Goal: Task Accomplishment & Management: Manage account settings

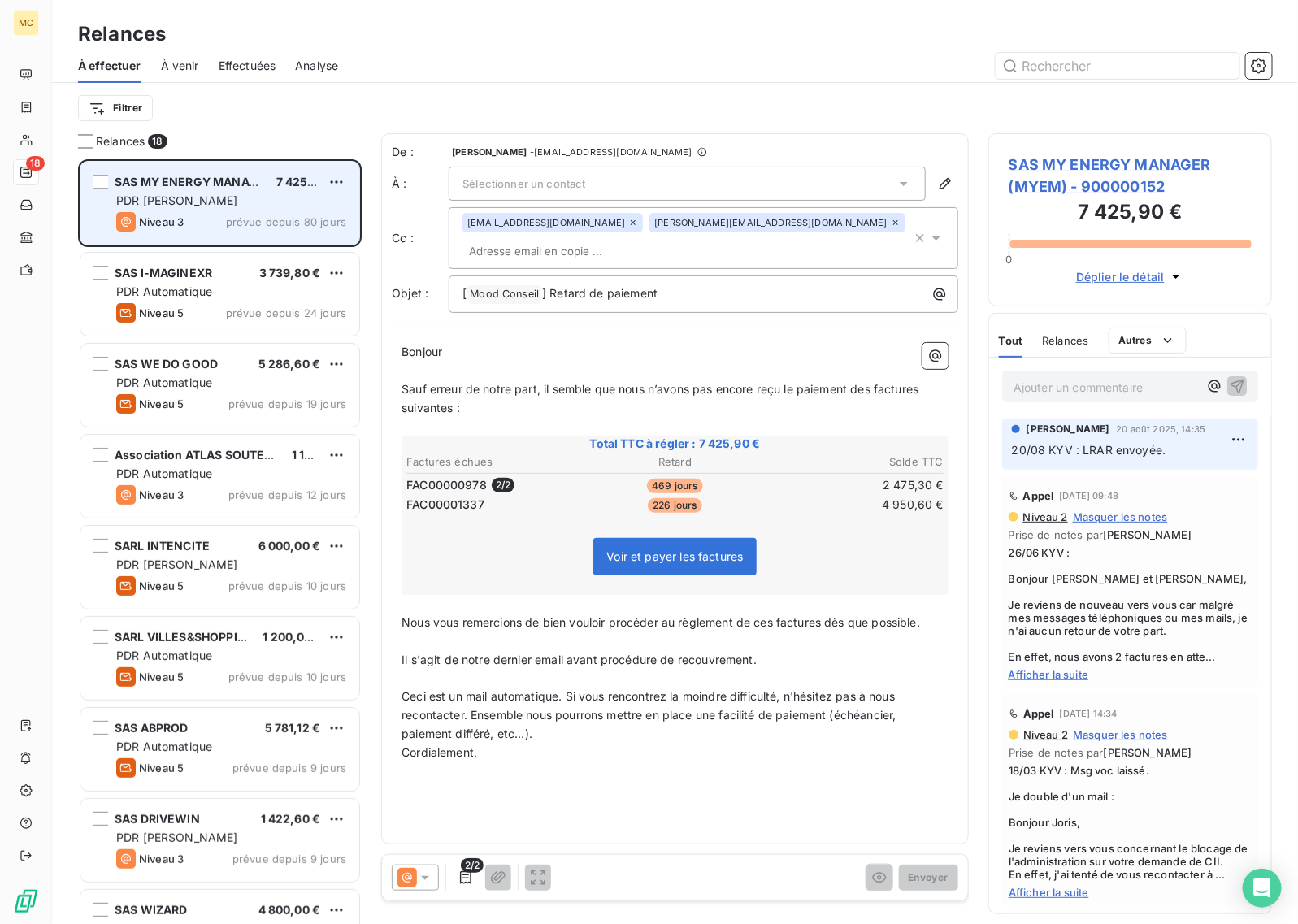
scroll to position [750, 268]
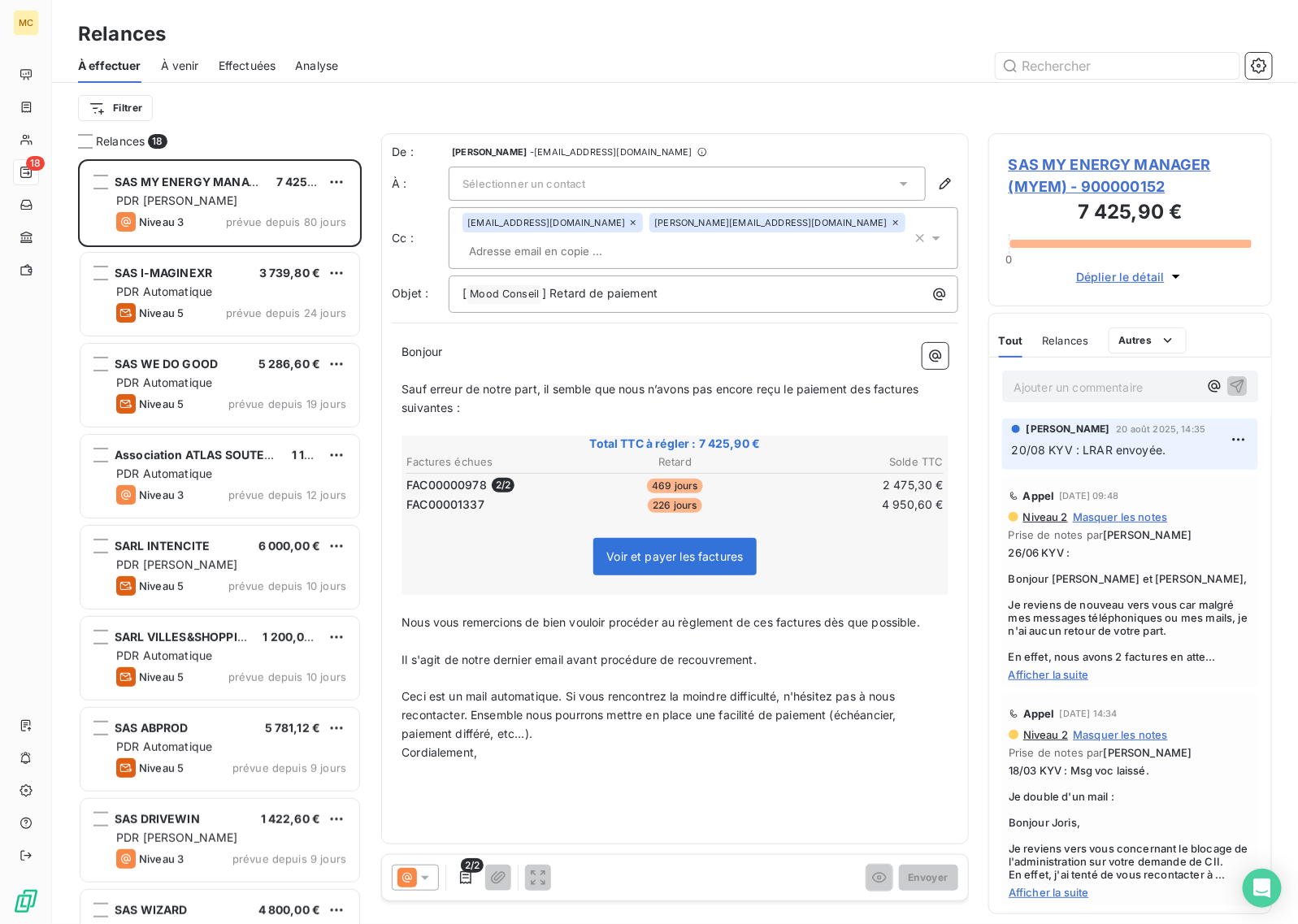
click at [1091, 403] on div "Ajouter un commentaire ﻿" at bounding box center [1130, 385] width 256 height 31
click at [1085, 400] on div "Ajouter un commentaire ﻿" at bounding box center [1130, 385] width 256 height 31
click at [1074, 387] on p "Ajouter un commentaire ﻿" at bounding box center [1106, 386] width 185 height 20
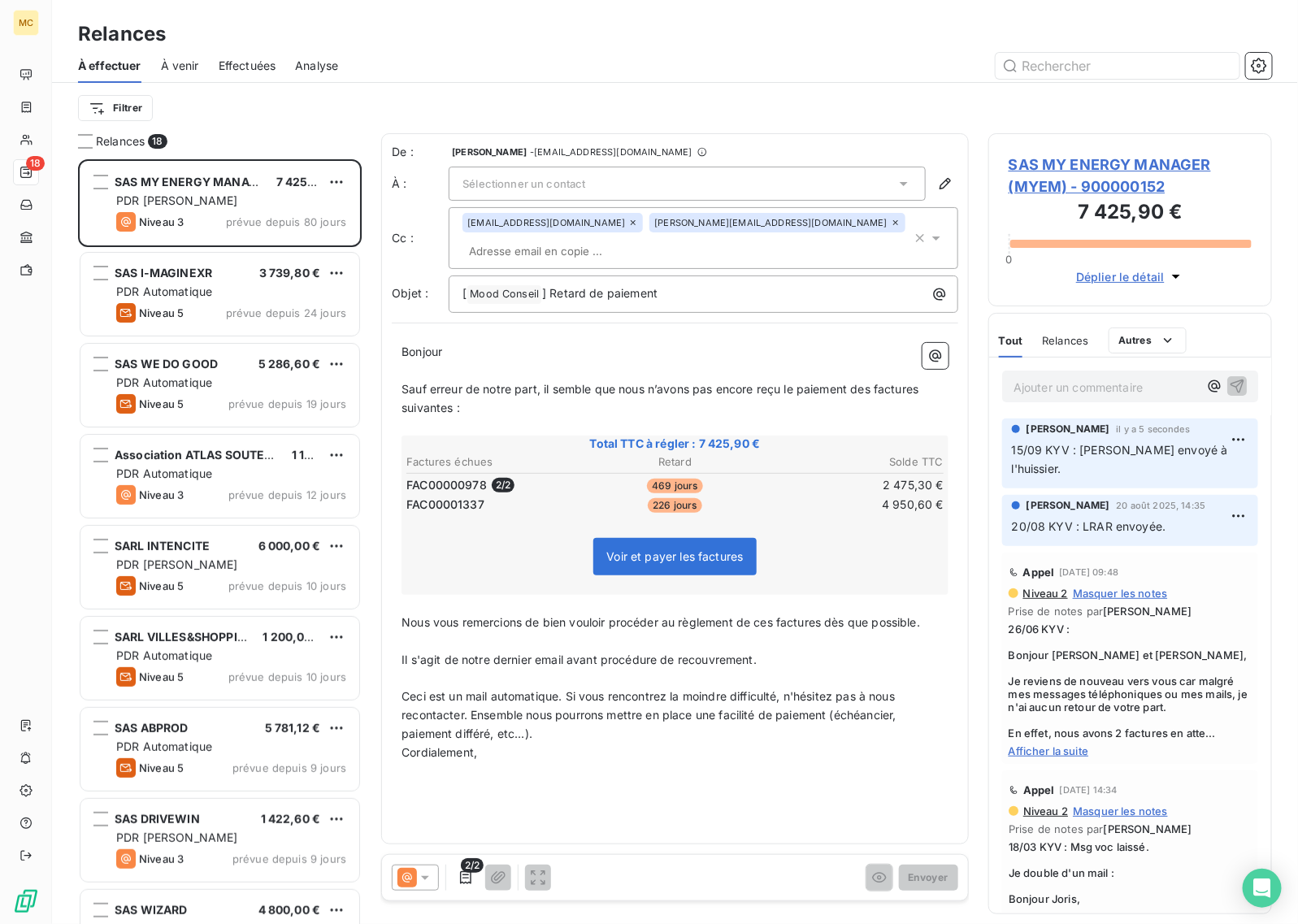
click at [749, 84] on div "Filtrer" at bounding box center [675, 108] width 1194 height 50
click at [734, 86] on div "Filtrer" at bounding box center [675, 108] width 1194 height 50
drag, startPoint x: 736, startPoint y: 43, endPoint x: 671, endPoint y: 53, distance: 65.8
click at [736, 43] on div "Relances" at bounding box center [675, 33] width 1246 height 29
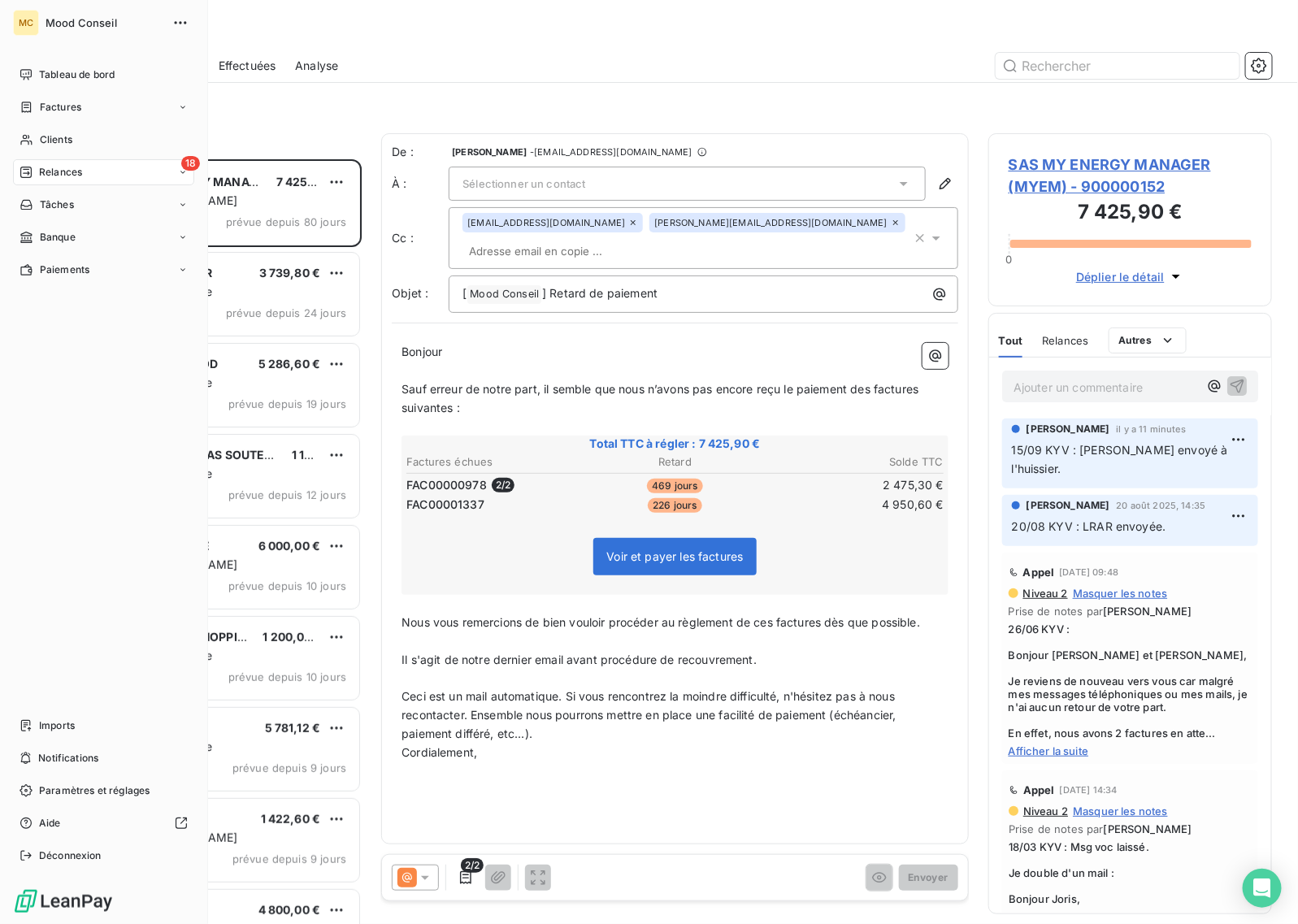
click at [53, 175] on span "Relances" at bounding box center [60, 171] width 43 height 14
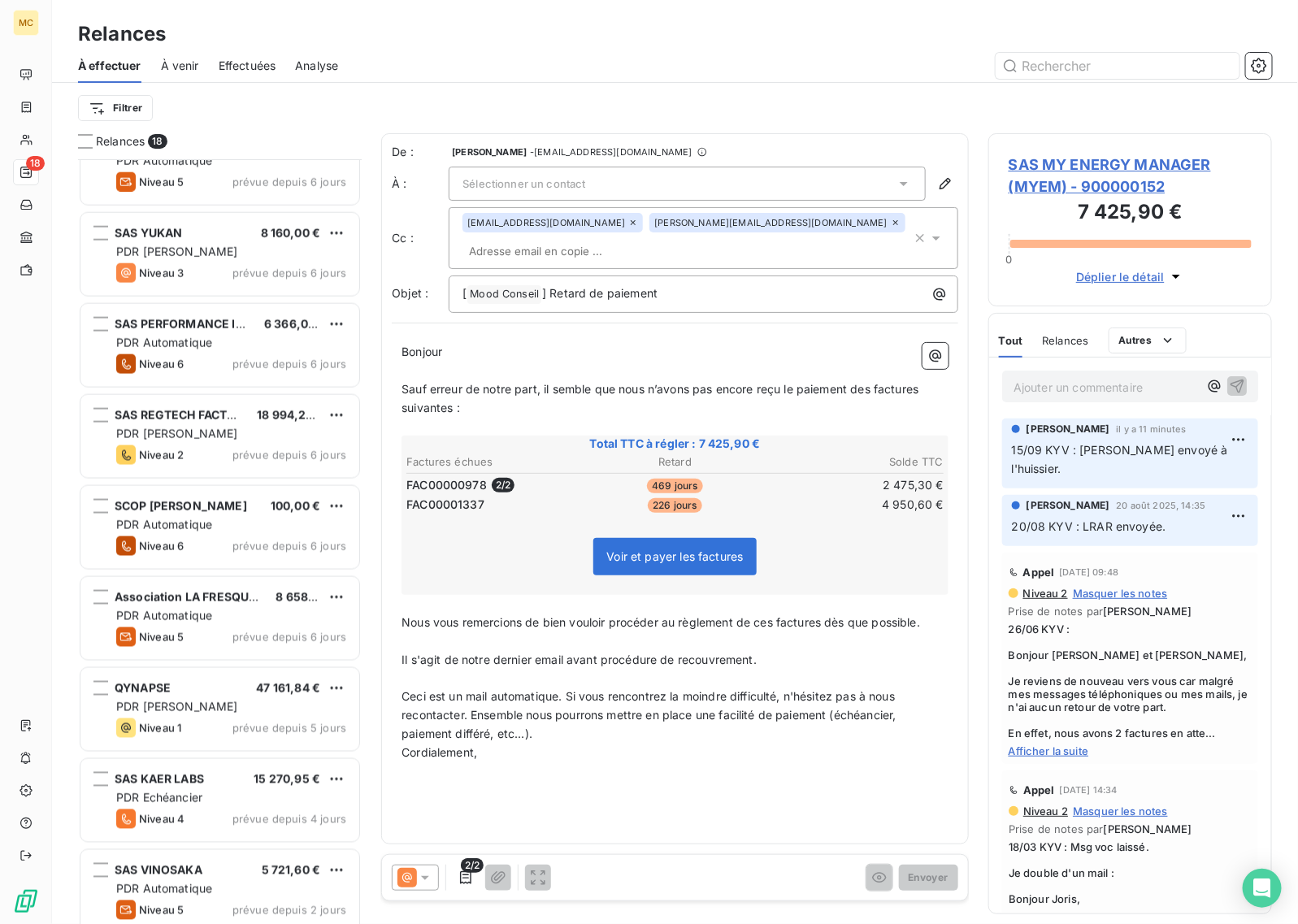
scroll to position [874, 0]
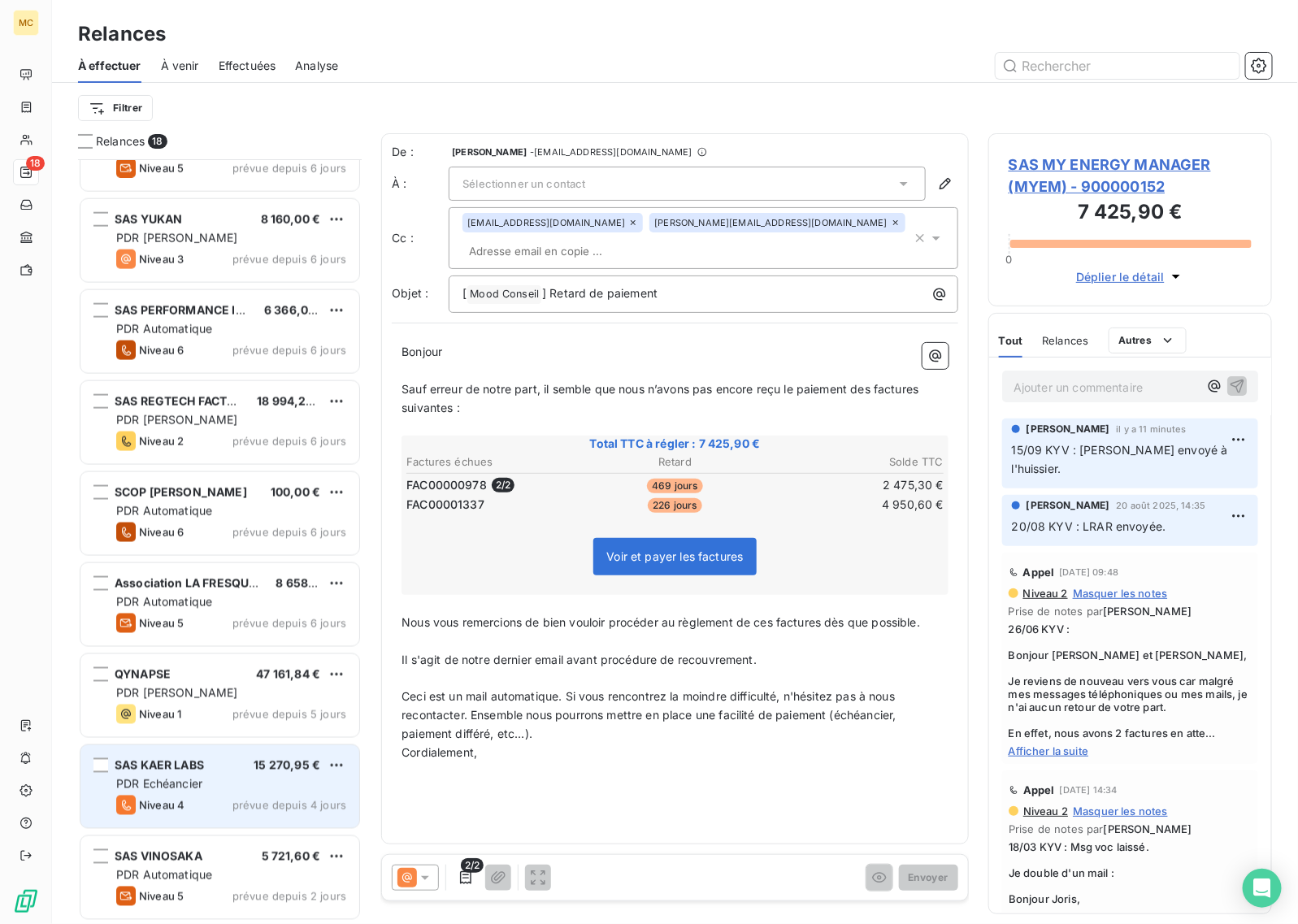
click at [254, 778] on div "PDR Echéancier" at bounding box center [231, 784] width 230 height 16
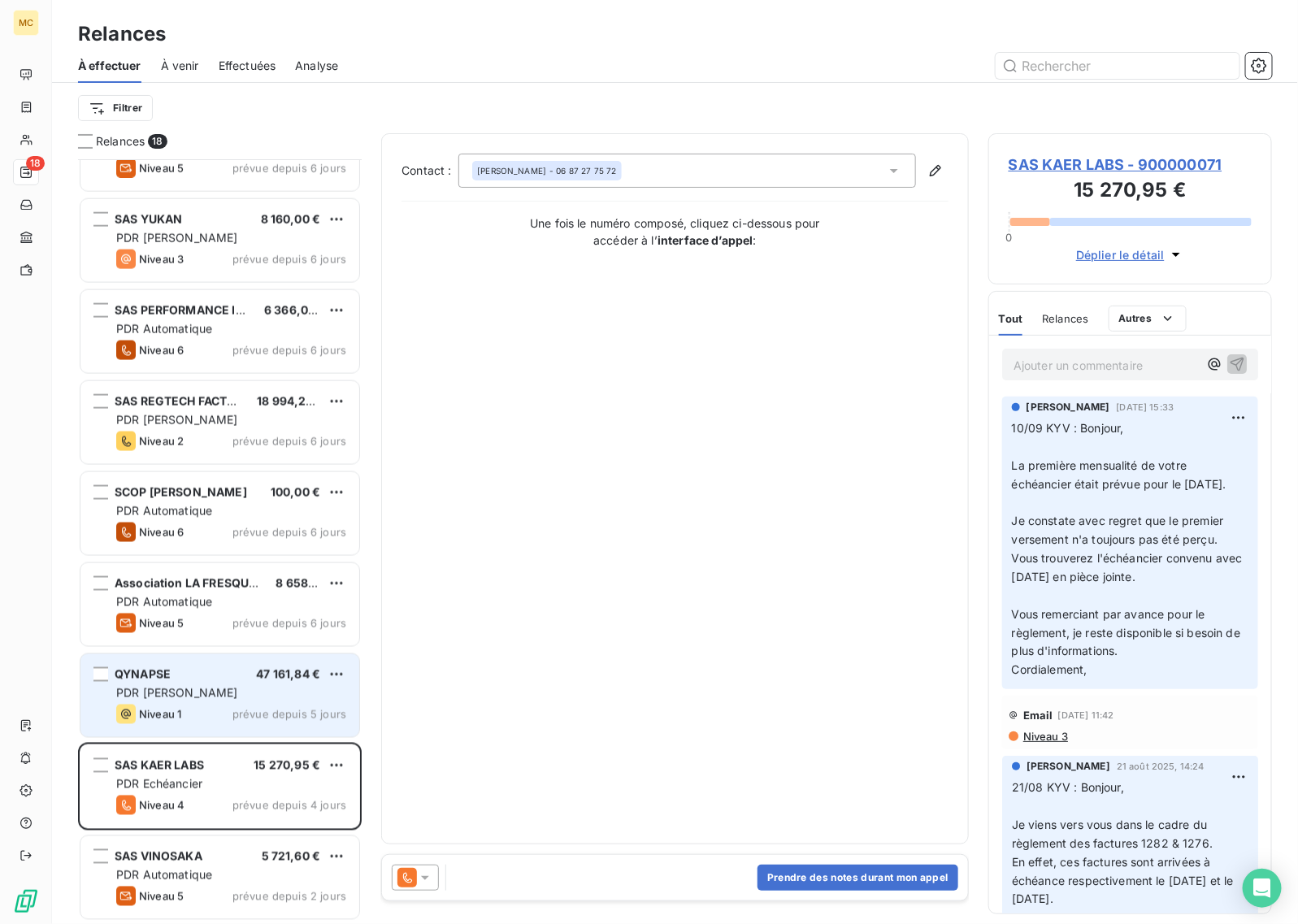
click at [216, 695] on div "PDR [PERSON_NAME]" at bounding box center [231, 693] width 230 height 16
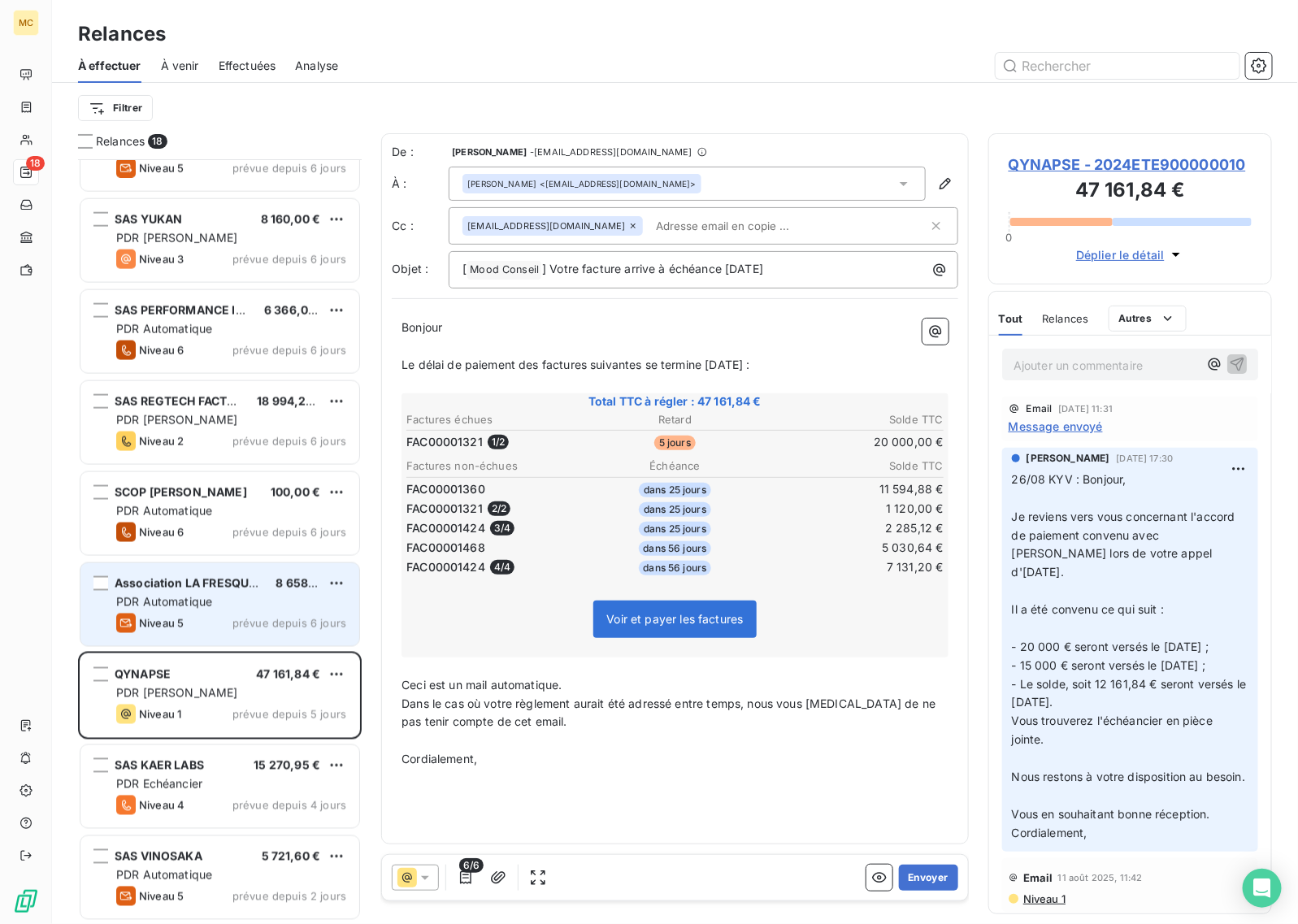
click at [245, 615] on div "Niveau 5 prévue depuis 6 jours" at bounding box center [231, 623] width 230 height 19
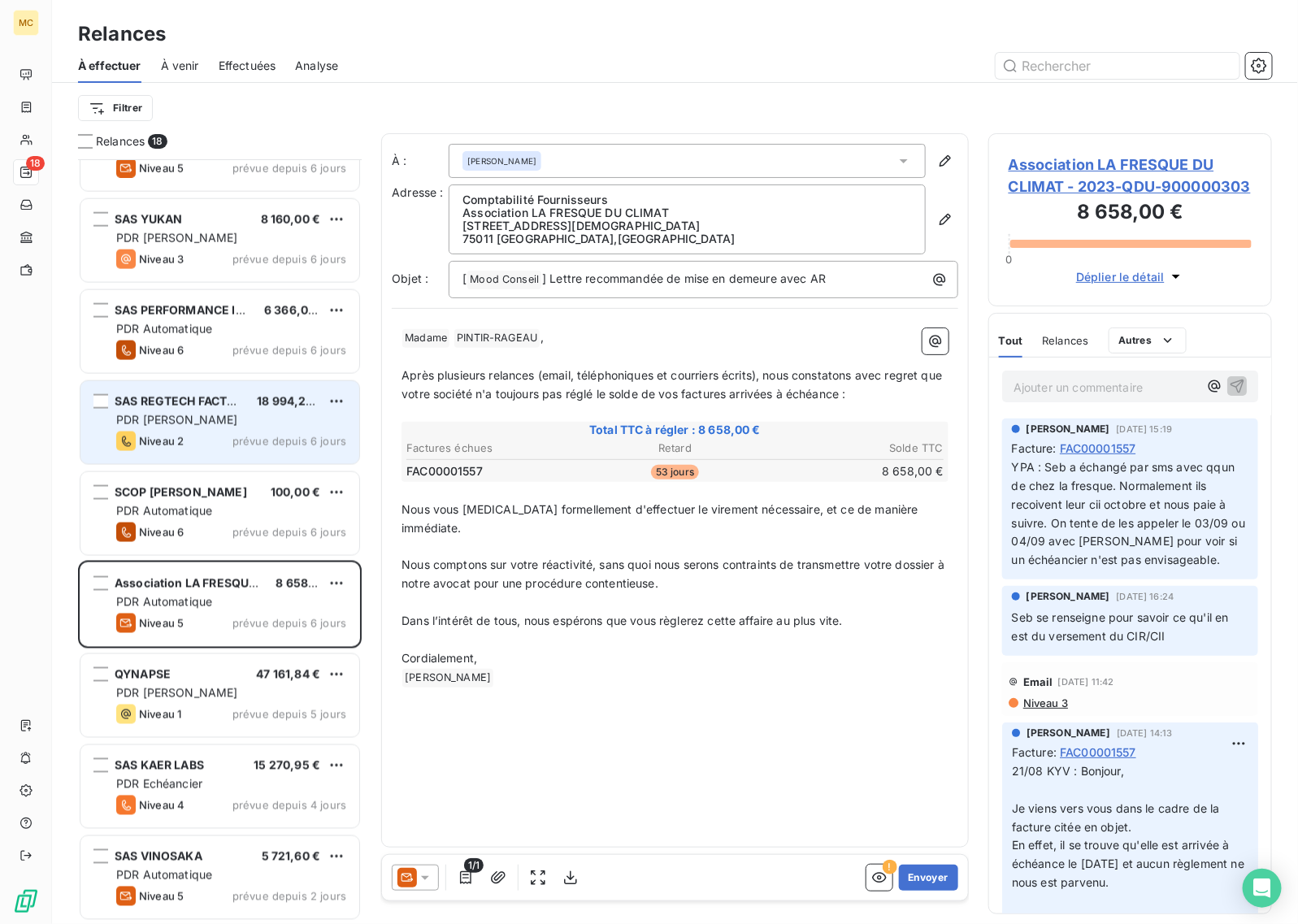
click at [237, 445] on span "prévue depuis 6 jours" at bounding box center [289, 442] width 114 height 13
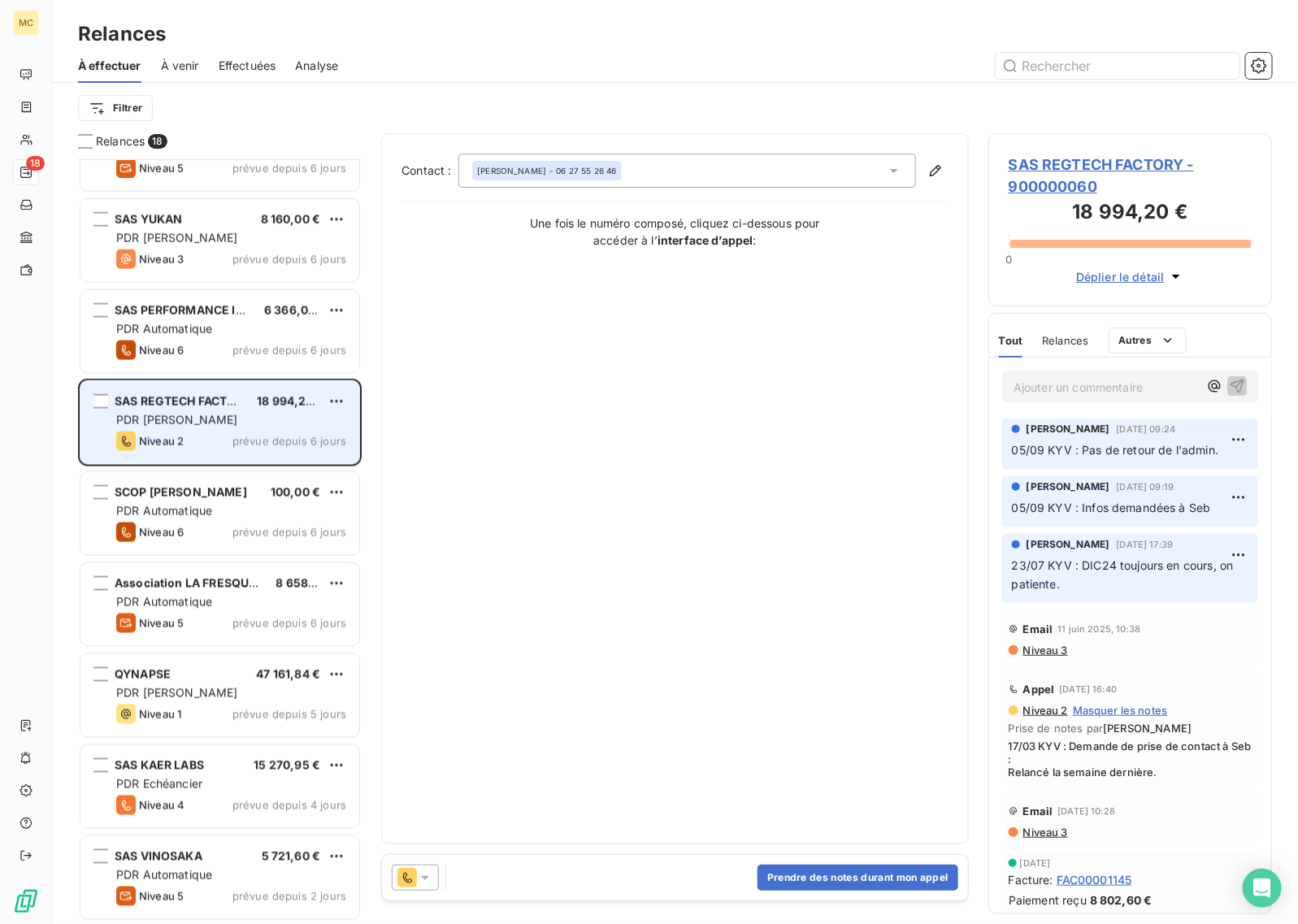
scroll to position [772, 0]
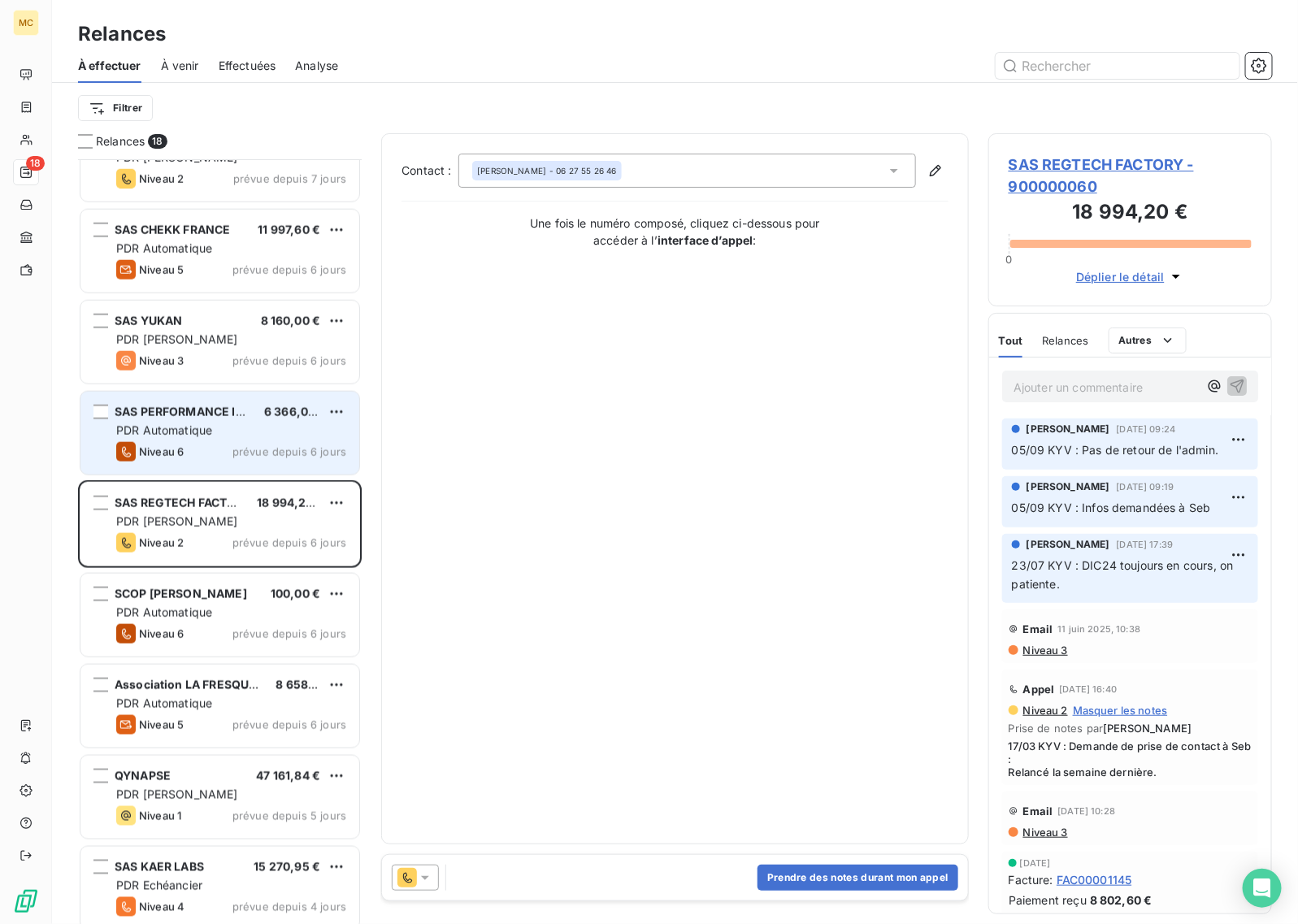
click at [236, 445] on span "prévue depuis 6 jours" at bounding box center [289, 452] width 114 height 13
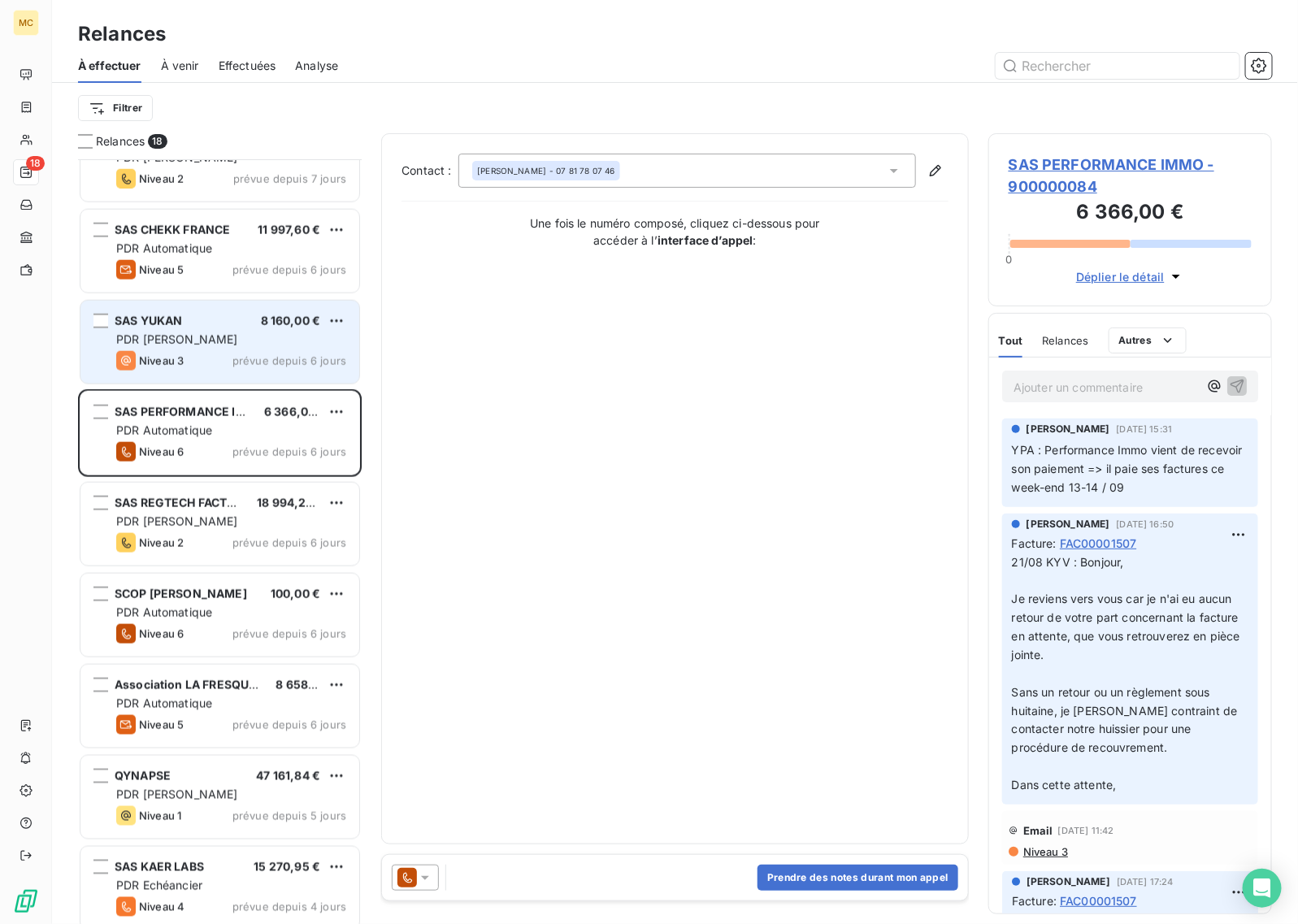
click at [247, 352] on div "Niveau 3 prévue depuis 6 jours" at bounding box center [231, 361] width 230 height 19
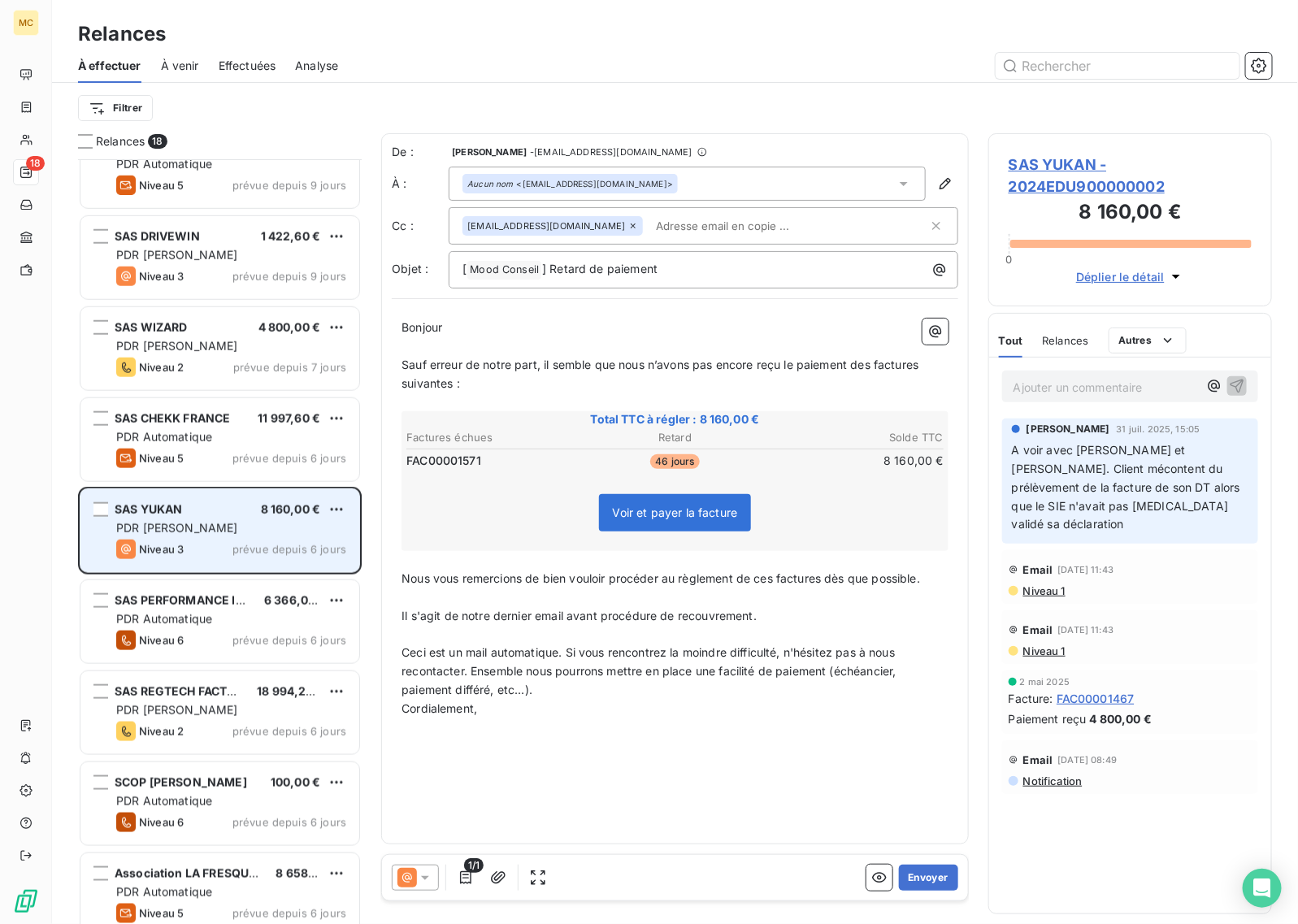
scroll to position [569, 0]
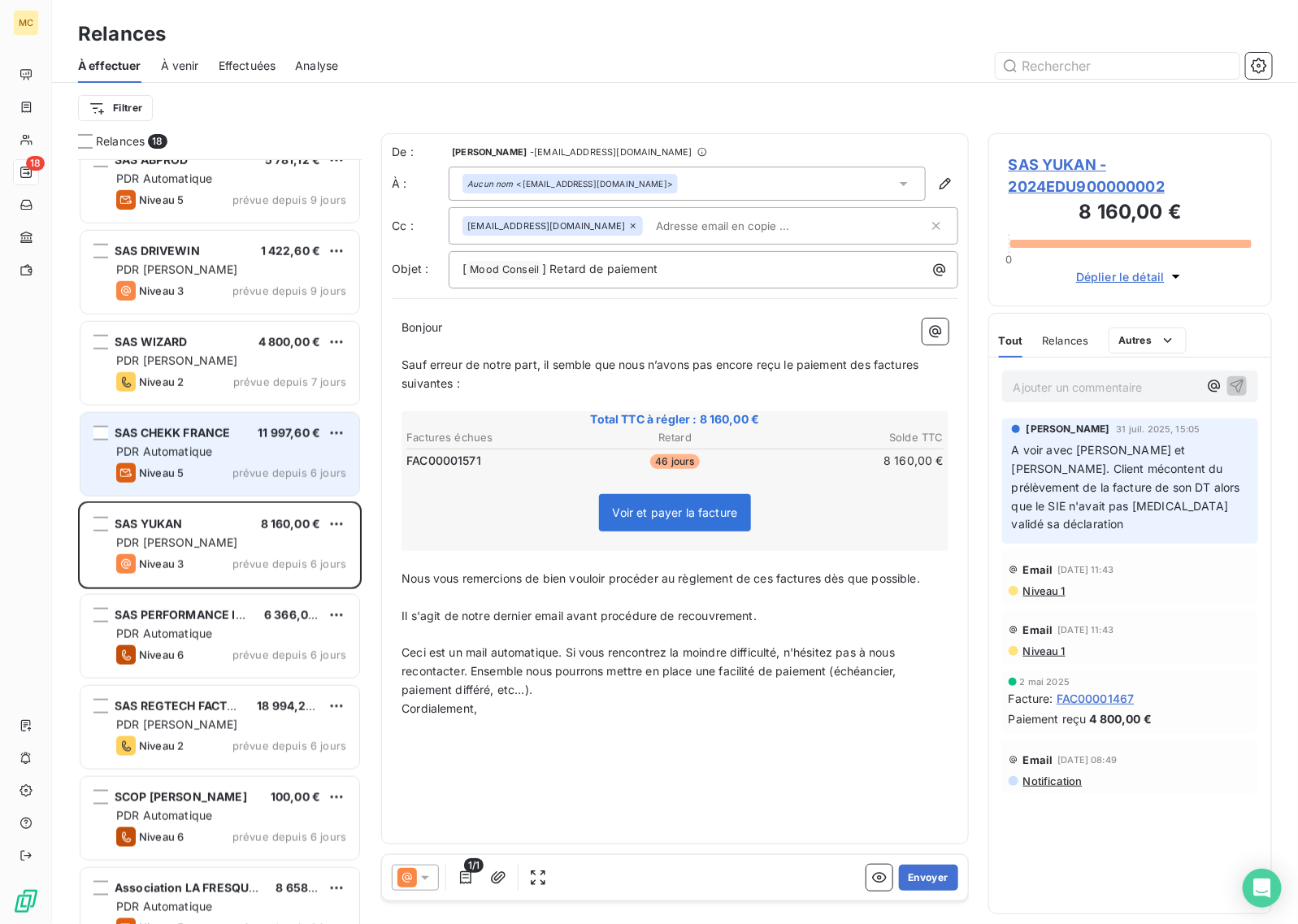
click at [234, 437] on div "SAS CHEKK FRANCE 11 997,60 €" at bounding box center [231, 433] width 230 height 14
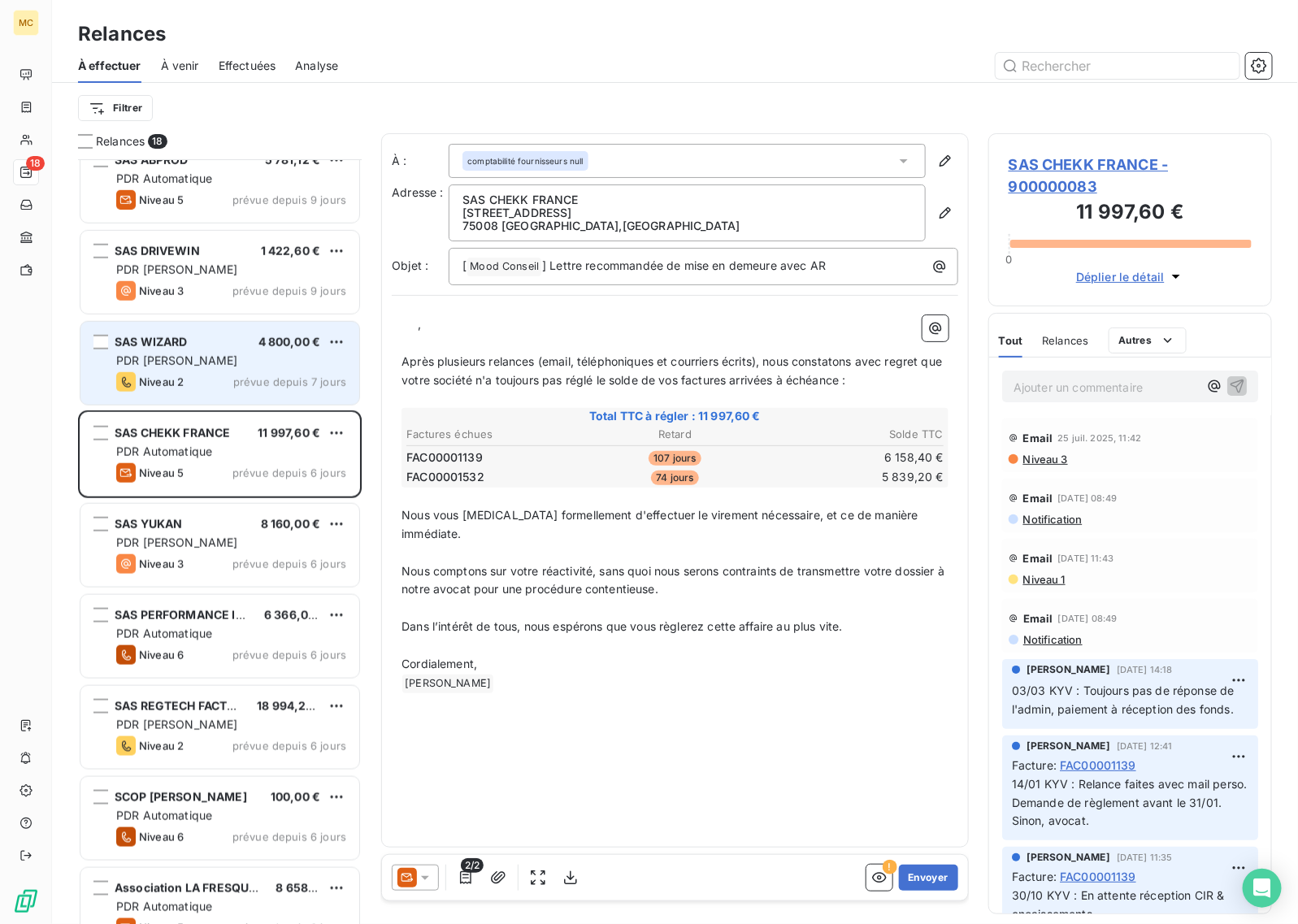
click at [241, 380] on span "prévue depuis 7 jours" at bounding box center [289, 383] width 113 height 13
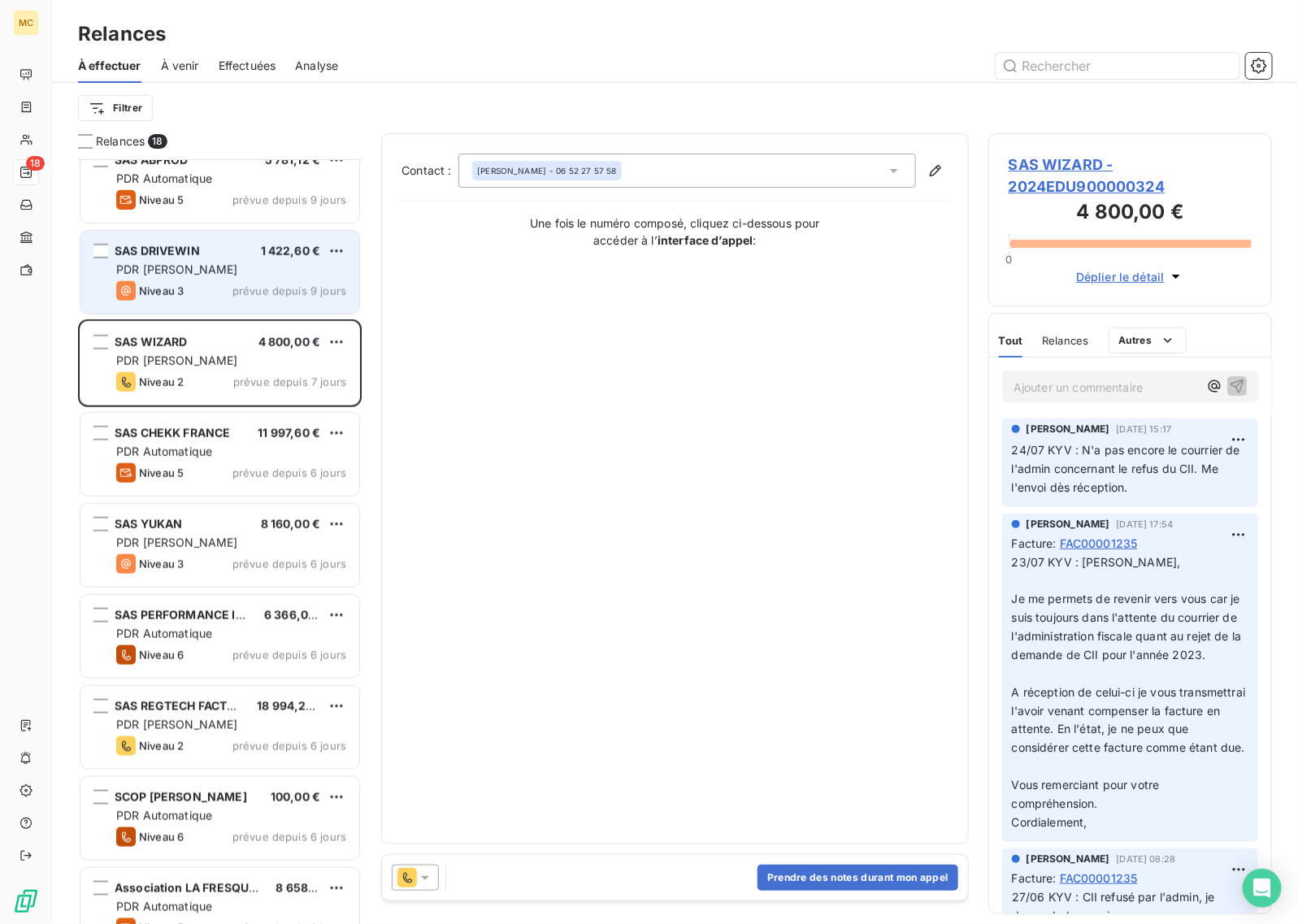
click at [215, 272] on div "PDR [PERSON_NAME]" at bounding box center [231, 269] width 230 height 16
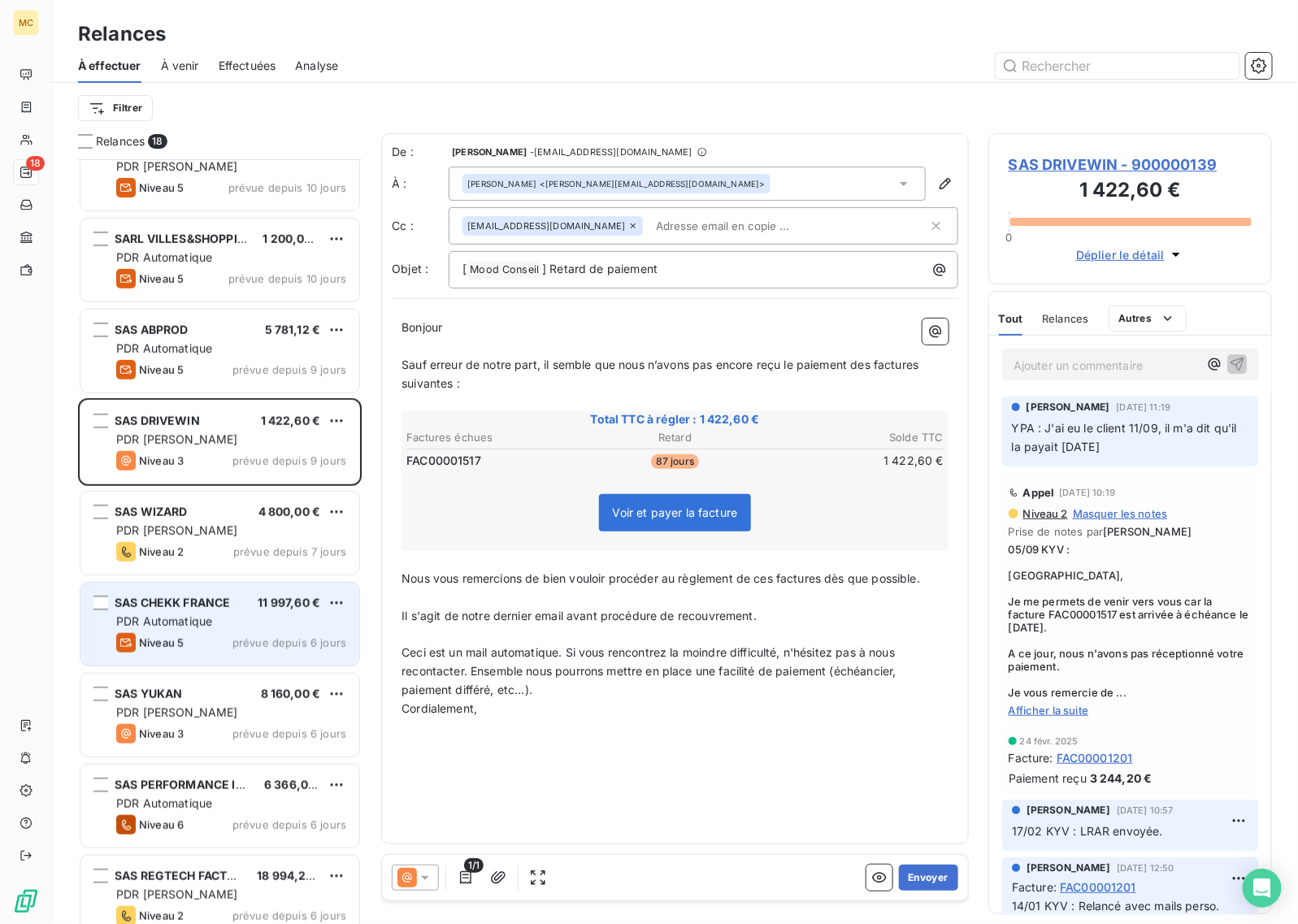
scroll to position [365, 0]
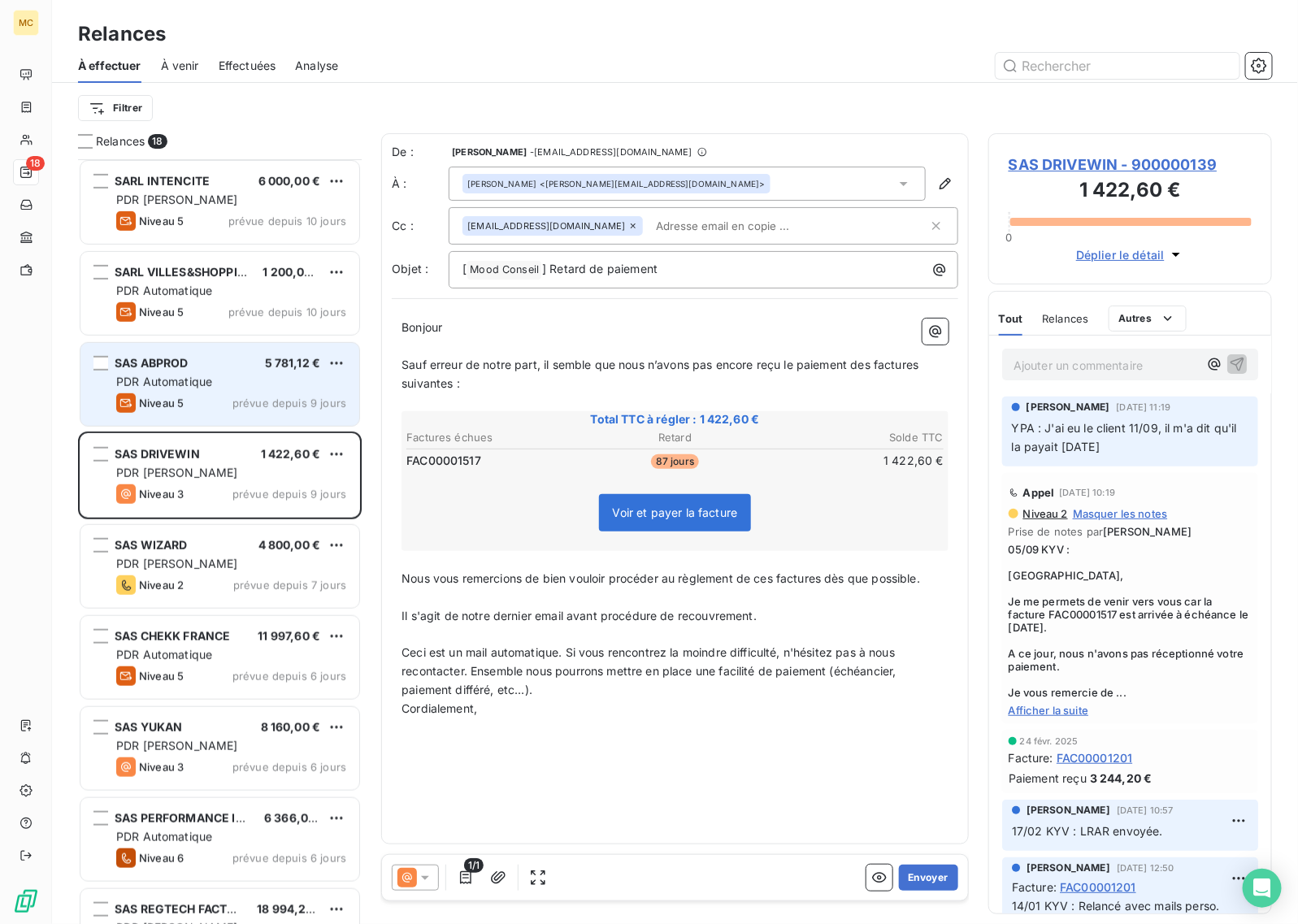
click at [258, 381] on div "PDR Automatique" at bounding box center [231, 382] width 230 height 16
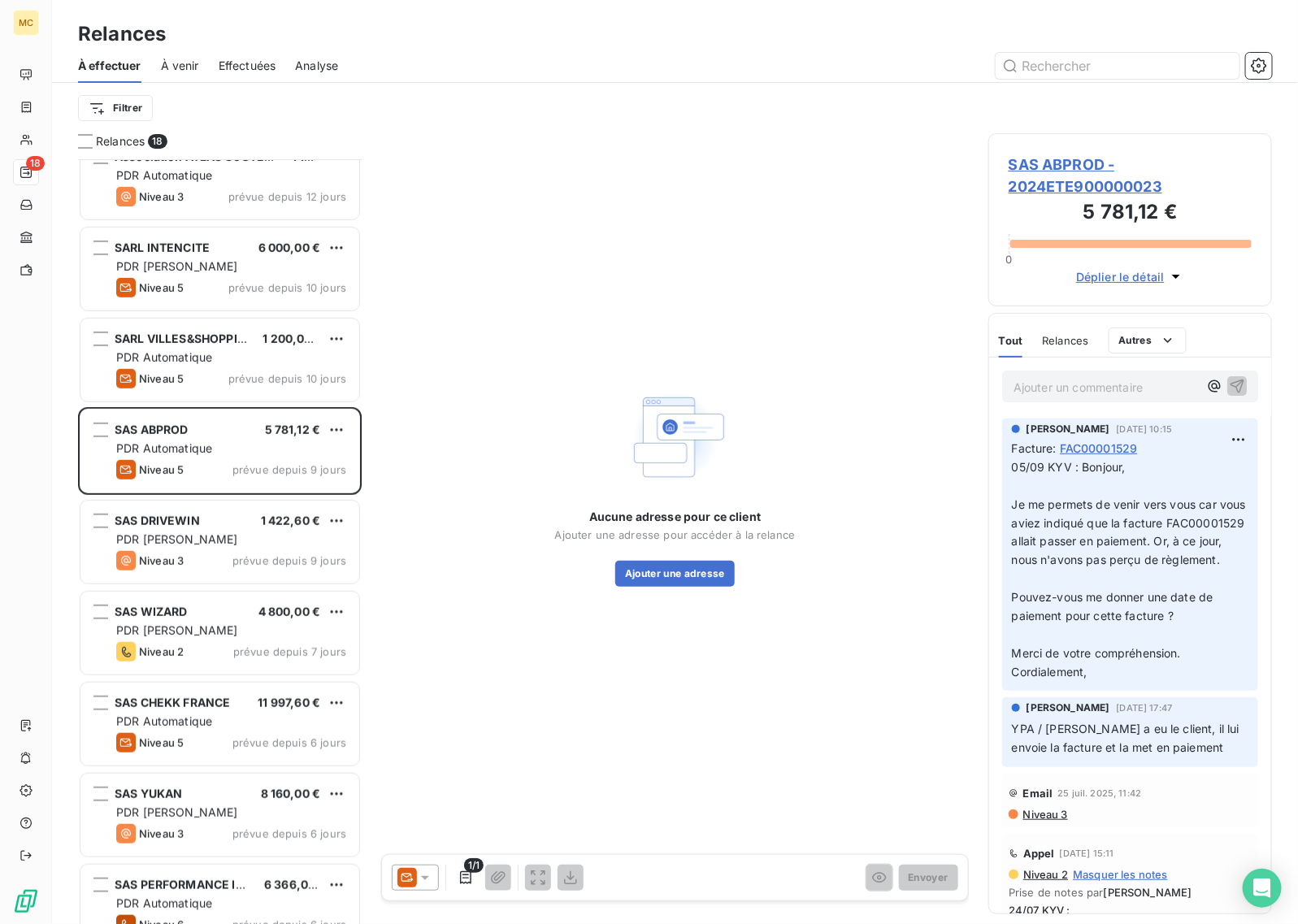
scroll to position [265, 0]
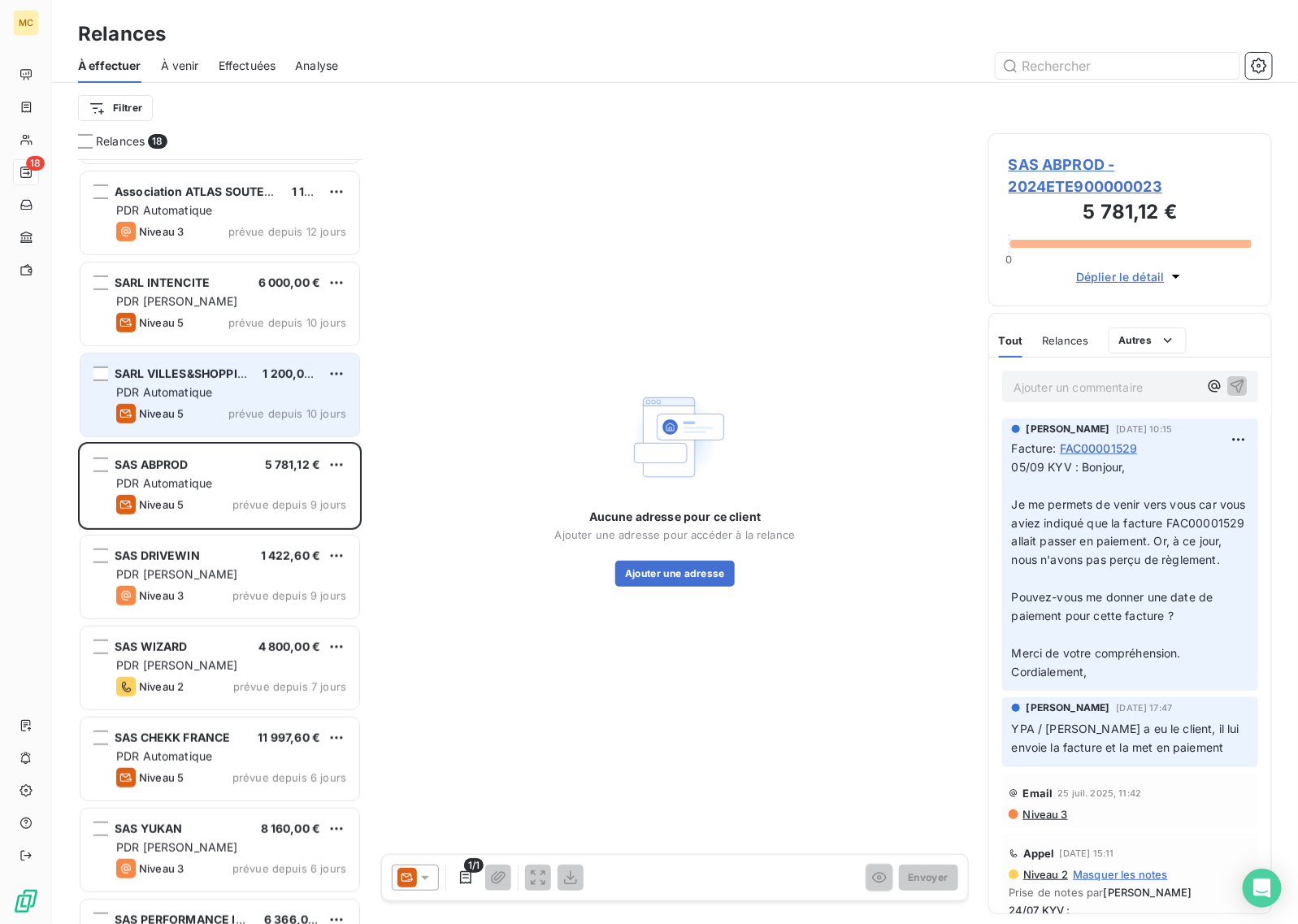
click at [208, 415] on div "Niveau 5 prévue depuis 10 jours" at bounding box center [231, 413] width 230 height 19
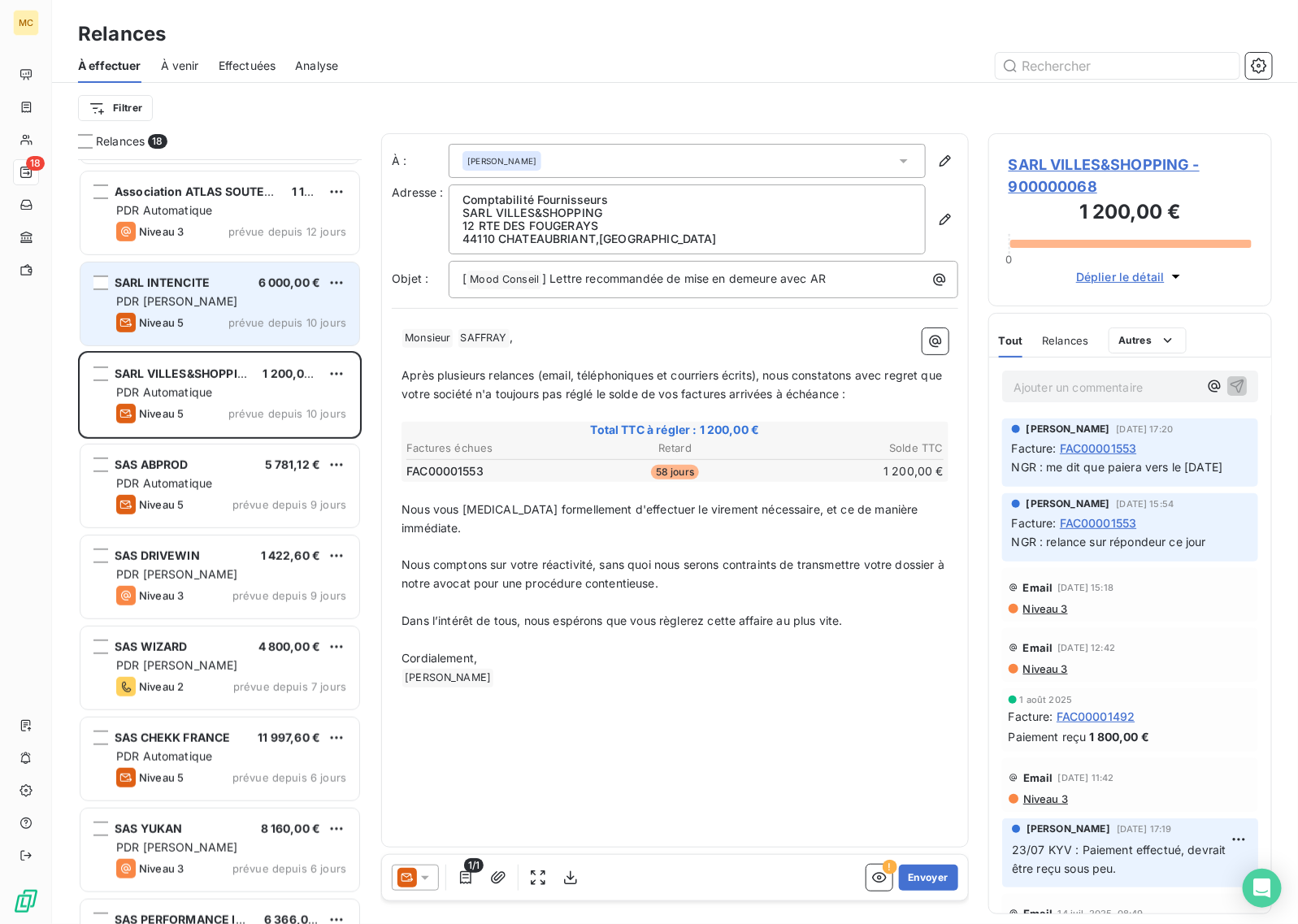
click at [209, 315] on div "Niveau 5 prévue depuis 10 jours" at bounding box center [231, 323] width 230 height 19
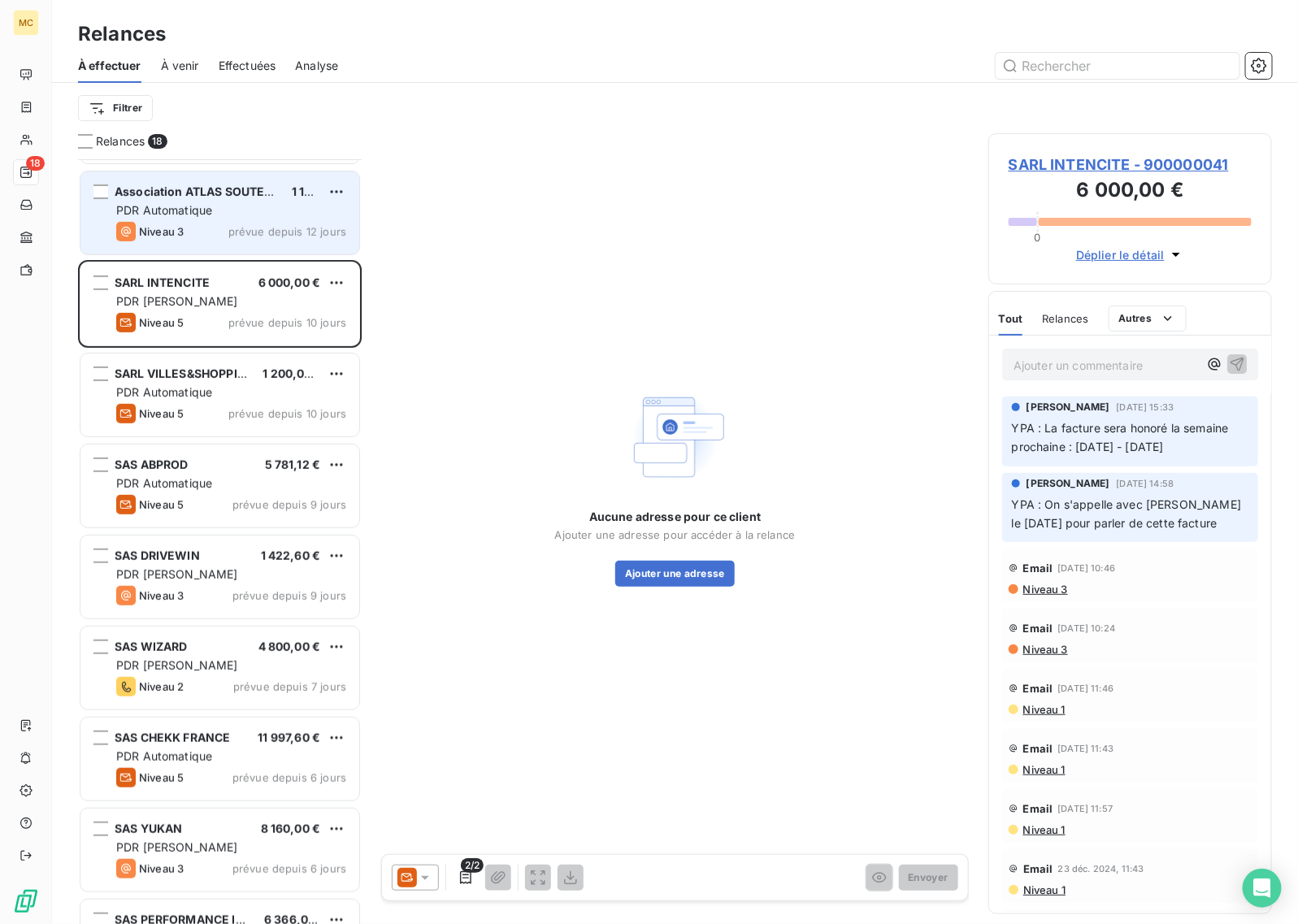
click at [217, 237] on div "Niveau 3 prévue depuis 12 jours" at bounding box center [231, 231] width 230 height 19
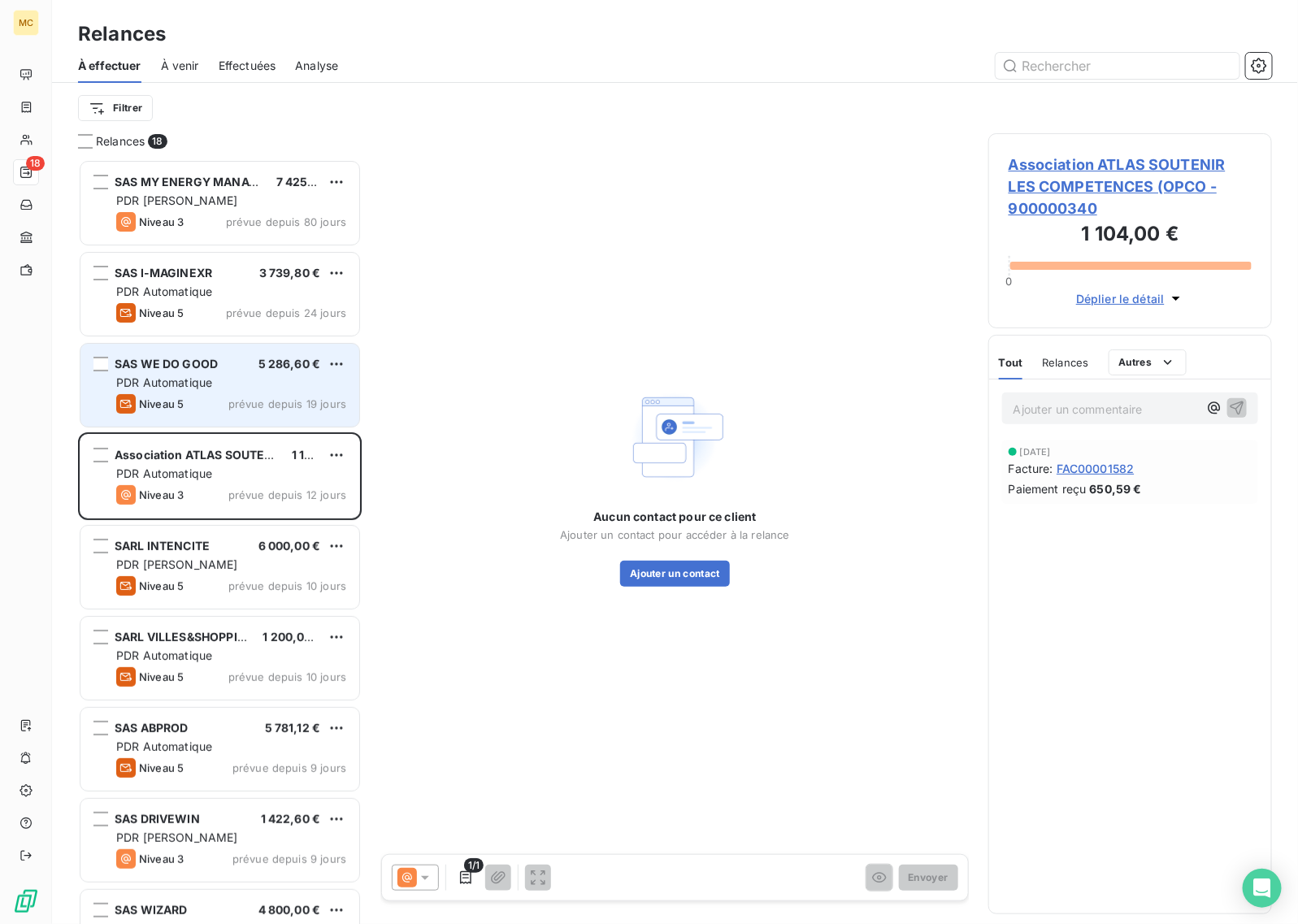
click at [237, 376] on div "PDR Automatique" at bounding box center [231, 383] width 230 height 16
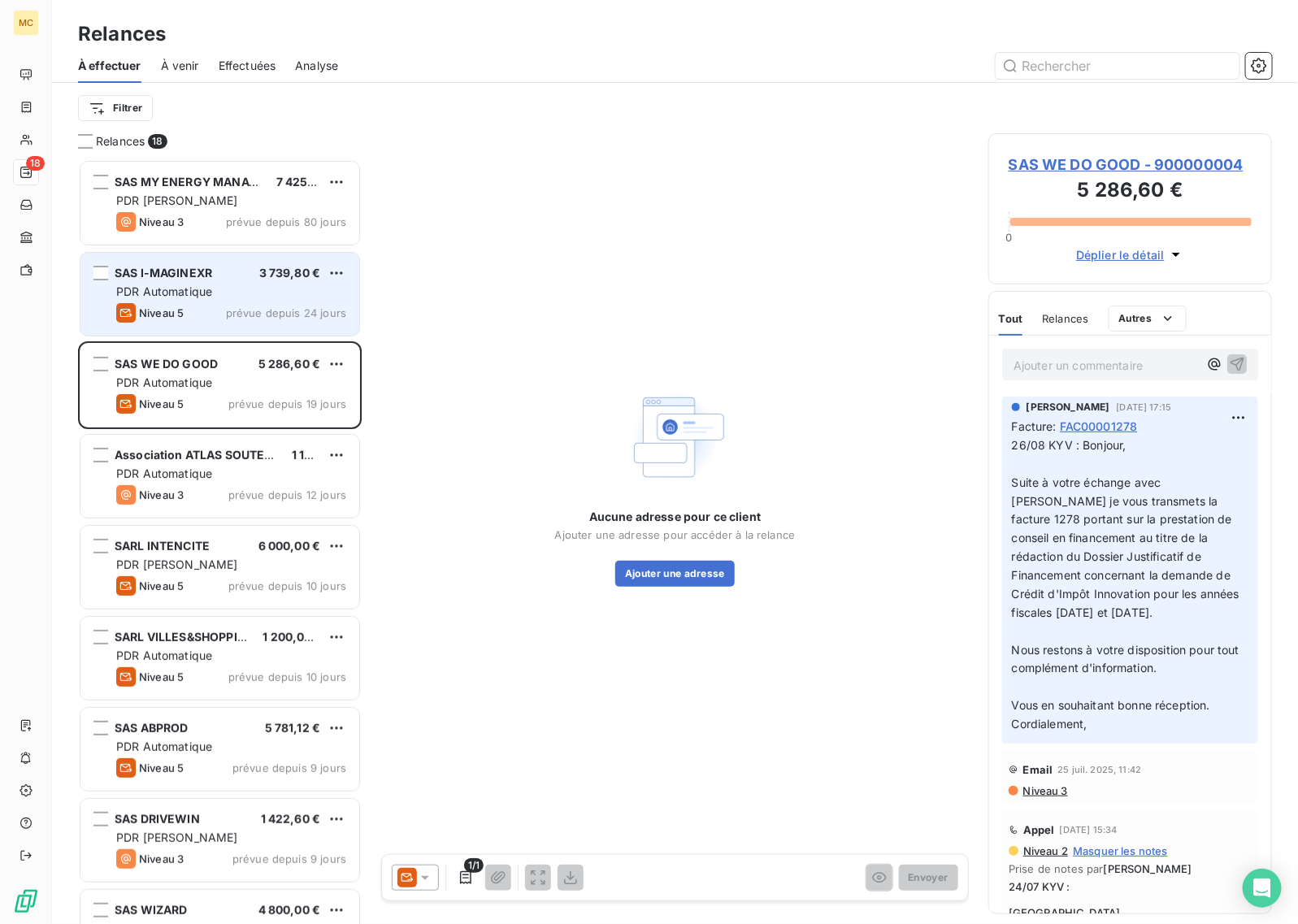
click at [254, 298] on div "PDR Automatique" at bounding box center [231, 291] width 230 height 16
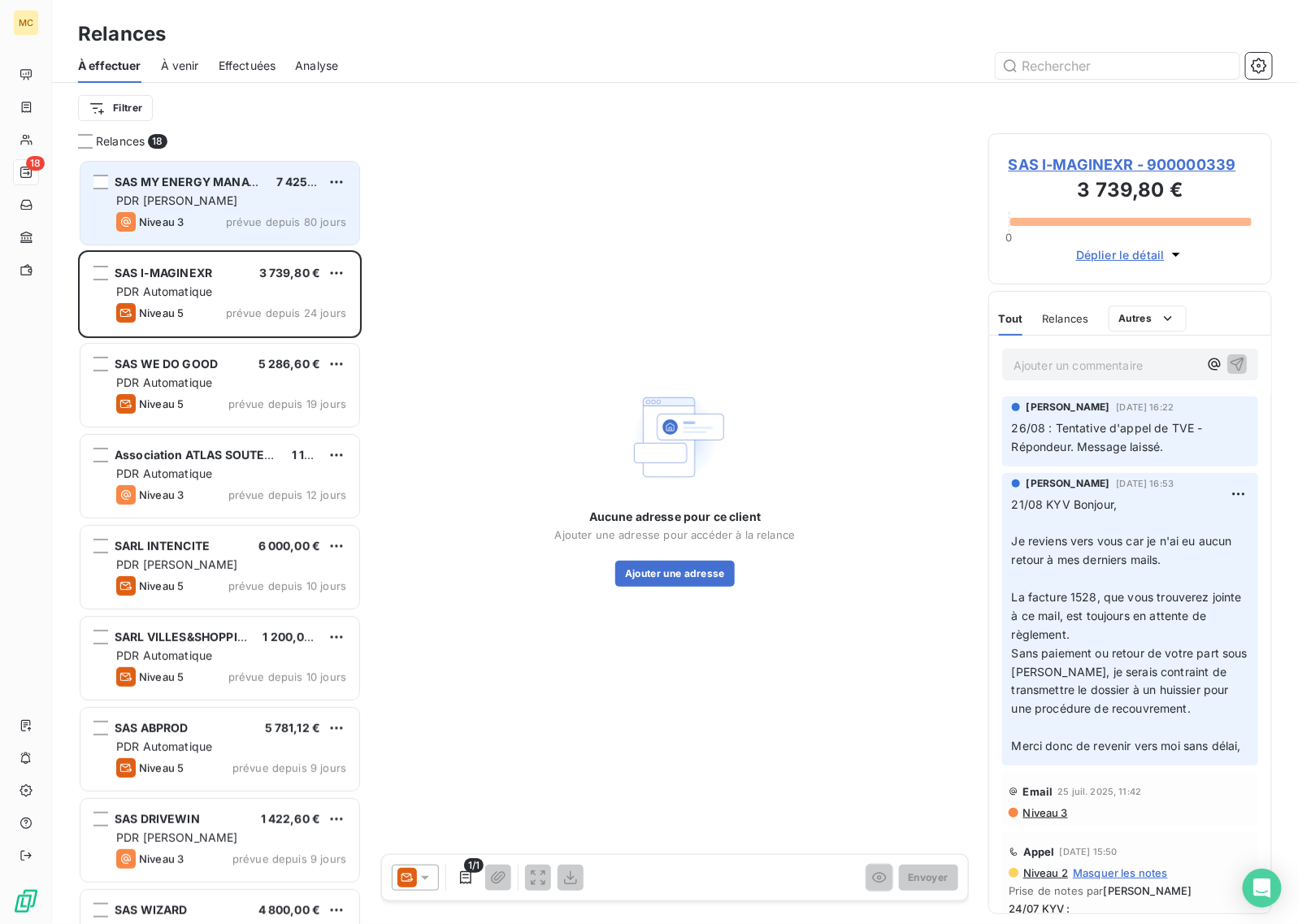
click at [227, 205] on div "PDR [PERSON_NAME]" at bounding box center [231, 200] width 230 height 16
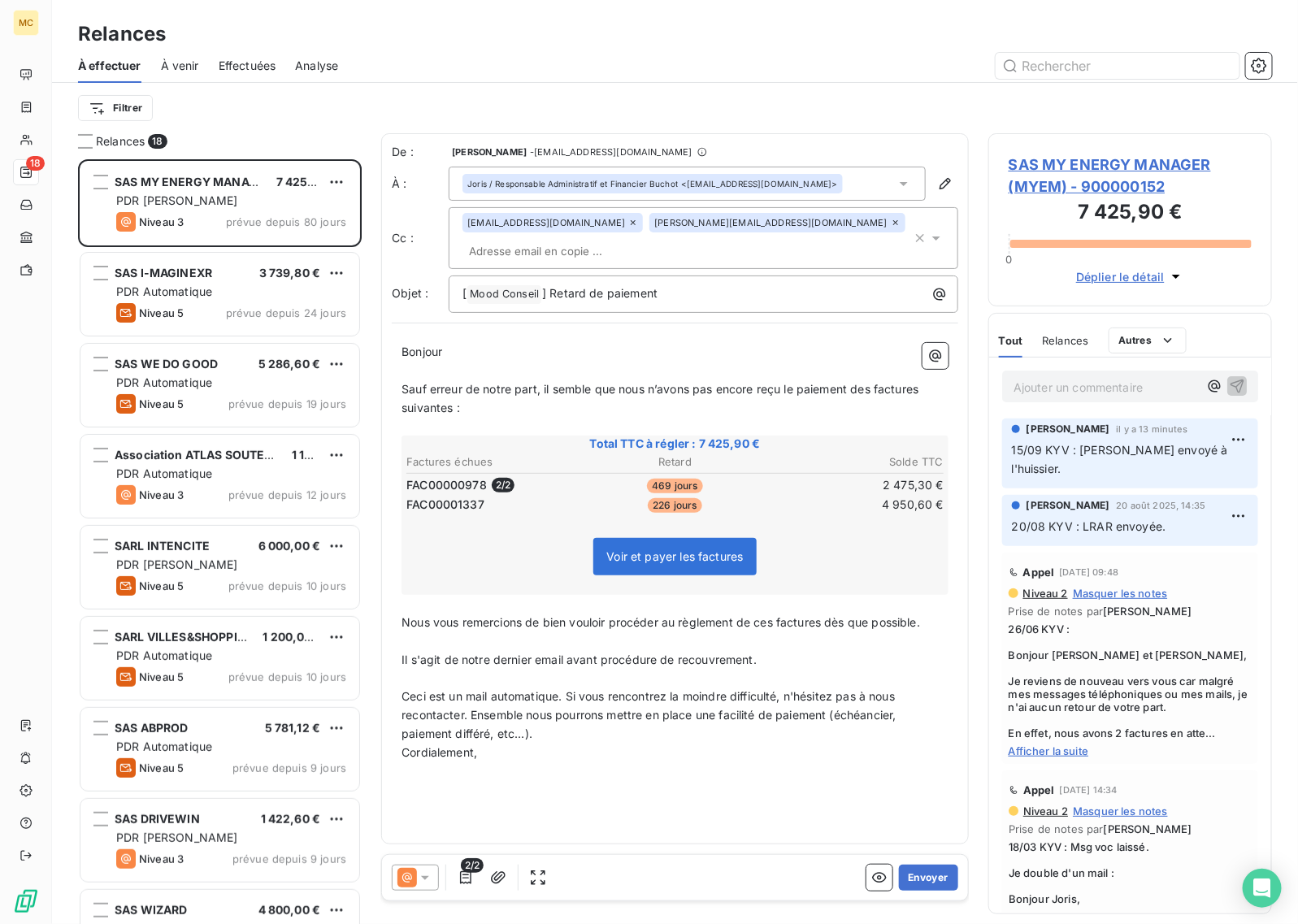
drag, startPoint x: 419, startPoint y: 53, endPoint x: 358, endPoint y: 1, distance: 80.2
click at [419, 53] on div at bounding box center [815, 66] width 914 height 26
